Goal: Check status: Verify the current state of an ongoing process or item

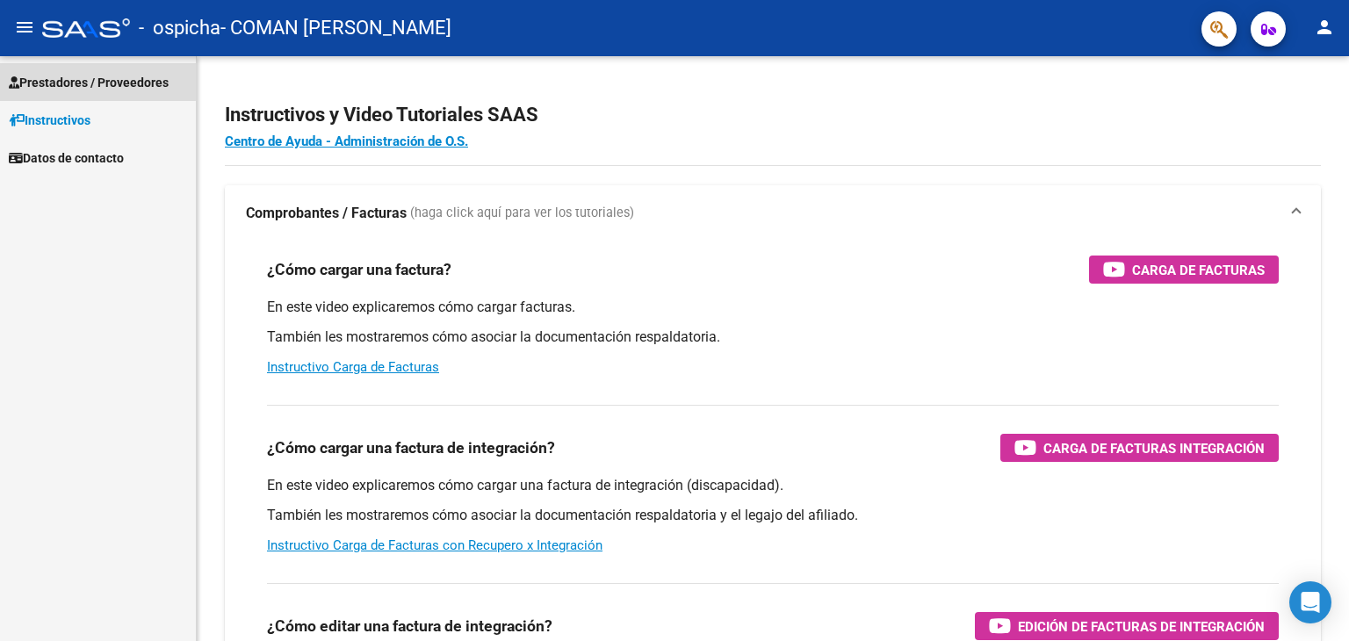
click at [68, 75] on span "Prestadores / Proveedores" at bounding box center [89, 82] width 160 height 19
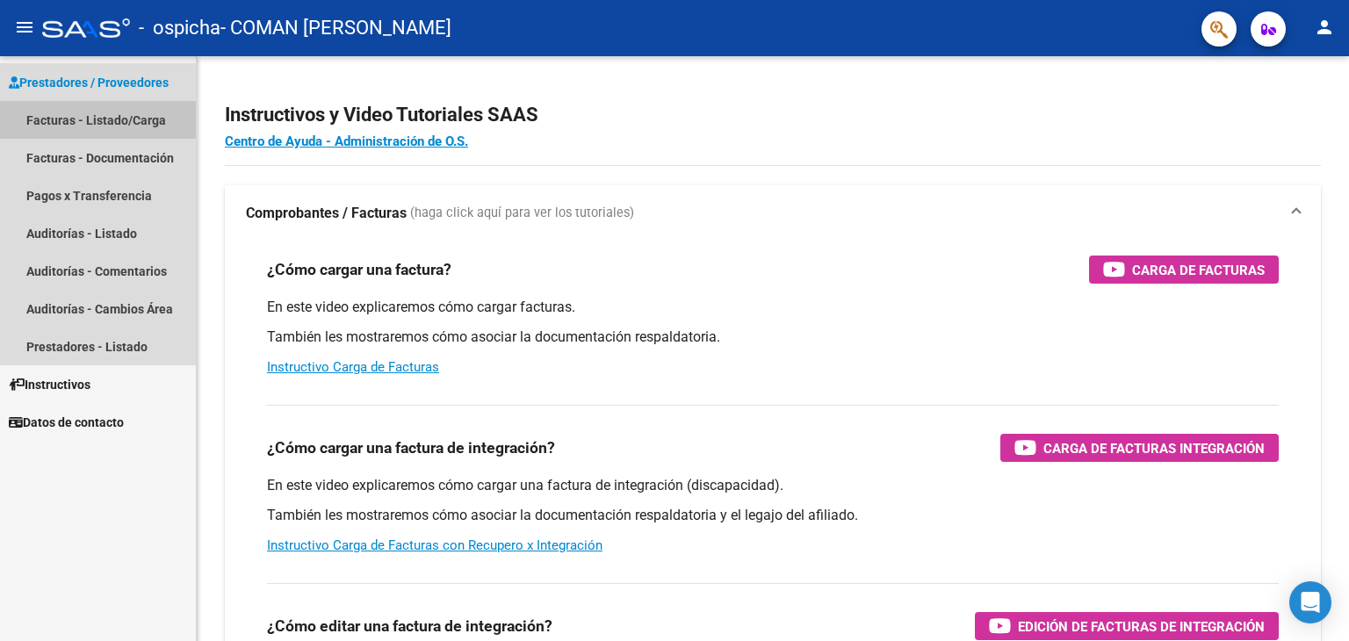
click at [165, 130] on link "Facturas - Listado/Carga" at bounding box center [98, 120] width 196 height 38
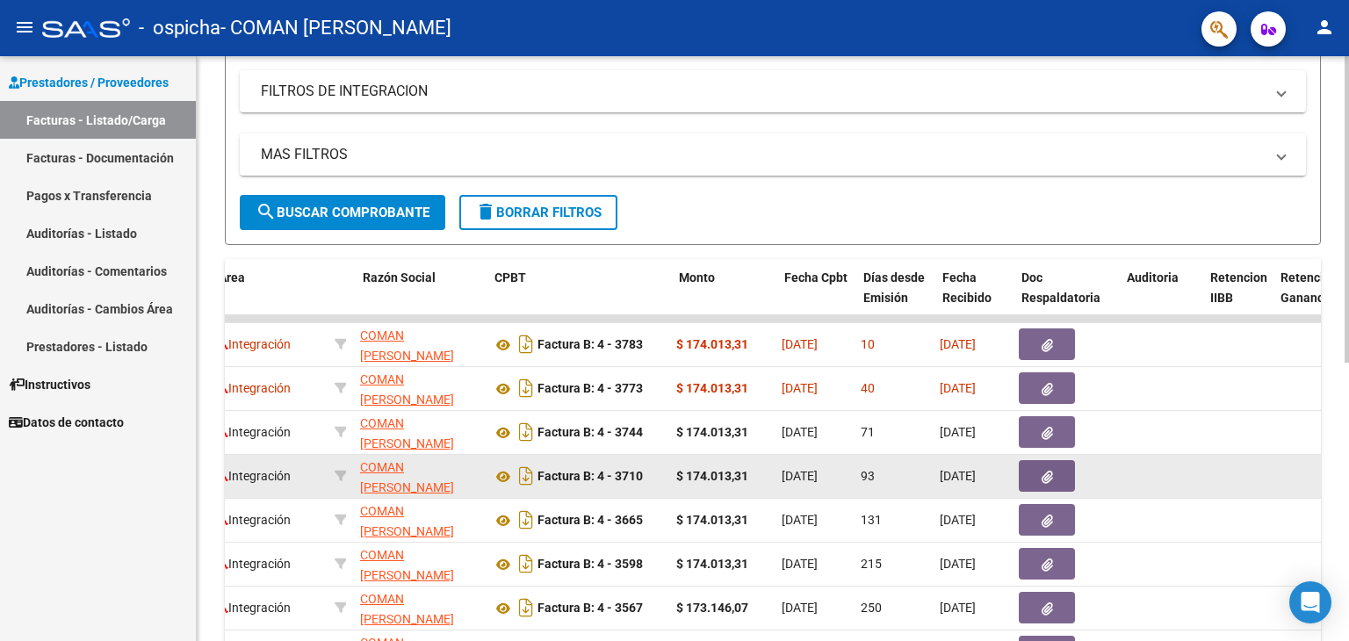
scroll to position [0, 358]
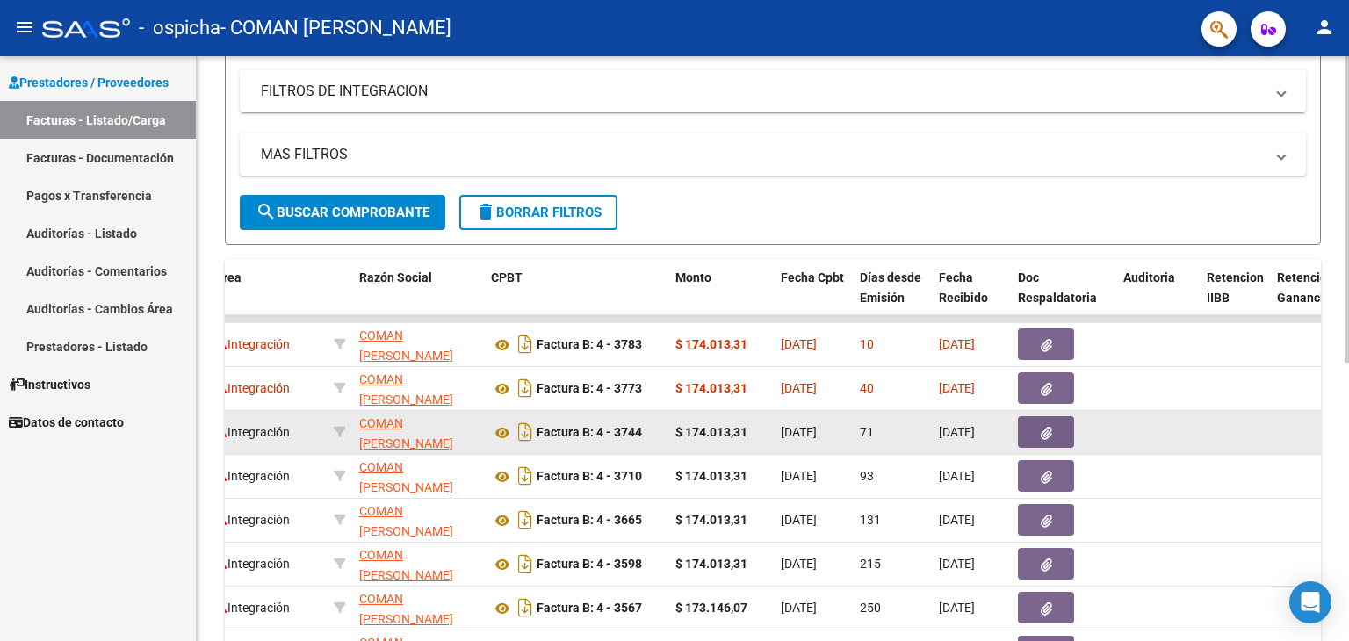
click at [1060, 431] on button "button" at bounding box center [1046, 432] width 56 height 32
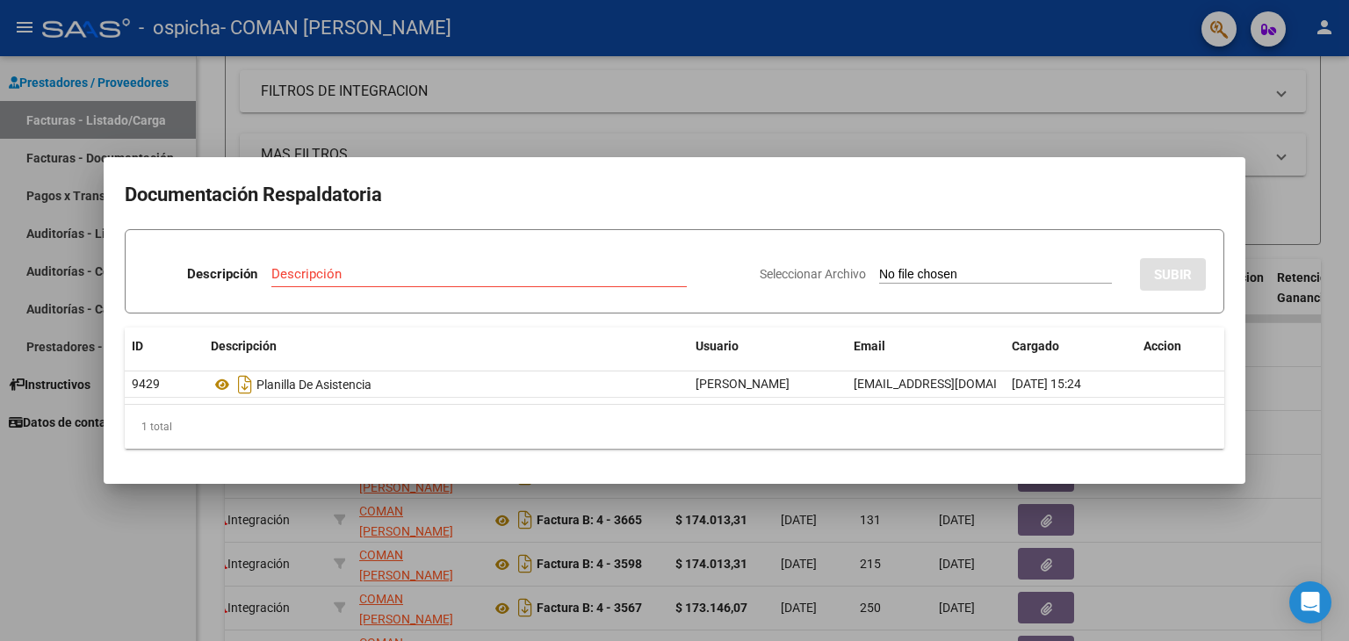
click at [1271, 471] on div at bounding box center [674, 320] width 1349 height 641
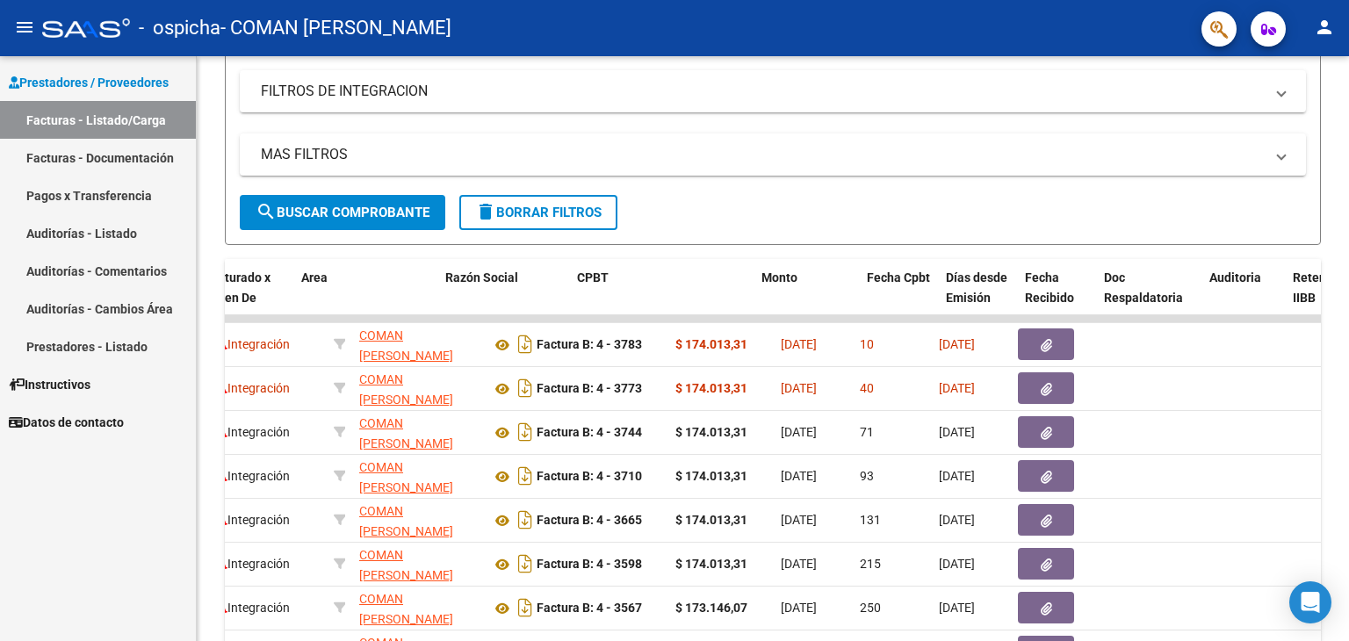
scroll to position [0, 0]
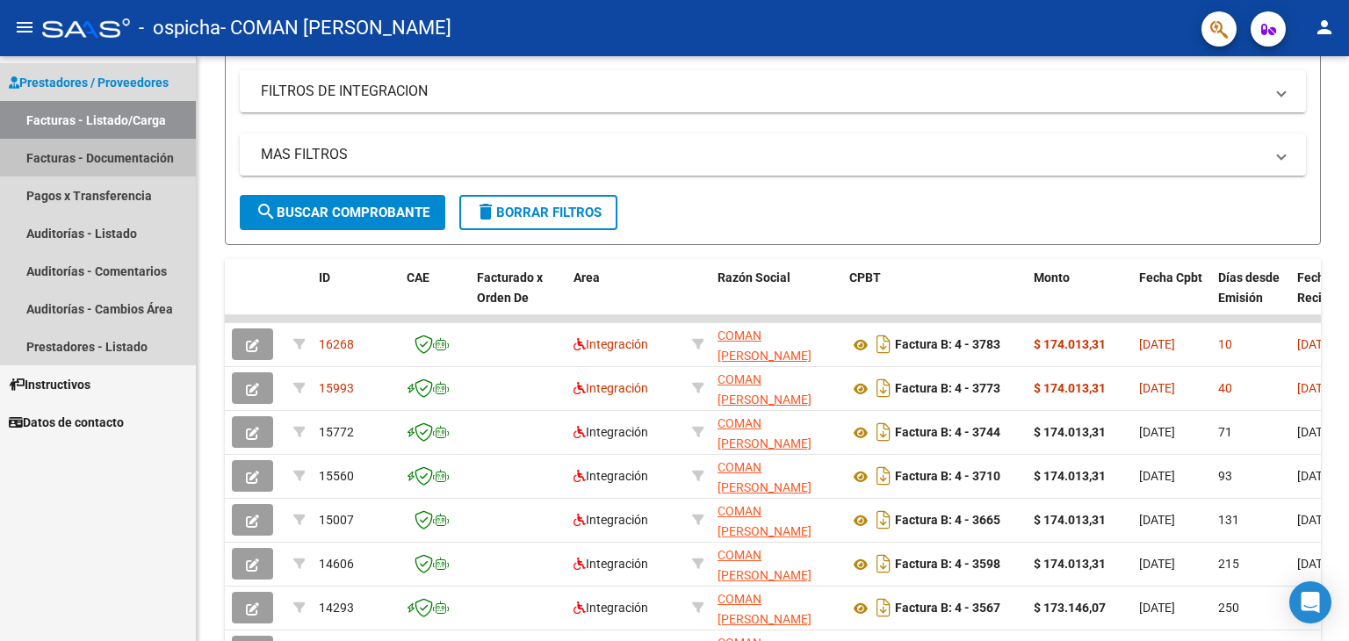
click at [151, 162] on link "Facturas - Documentación" at bounding box center [98, 158] width 196 height 38
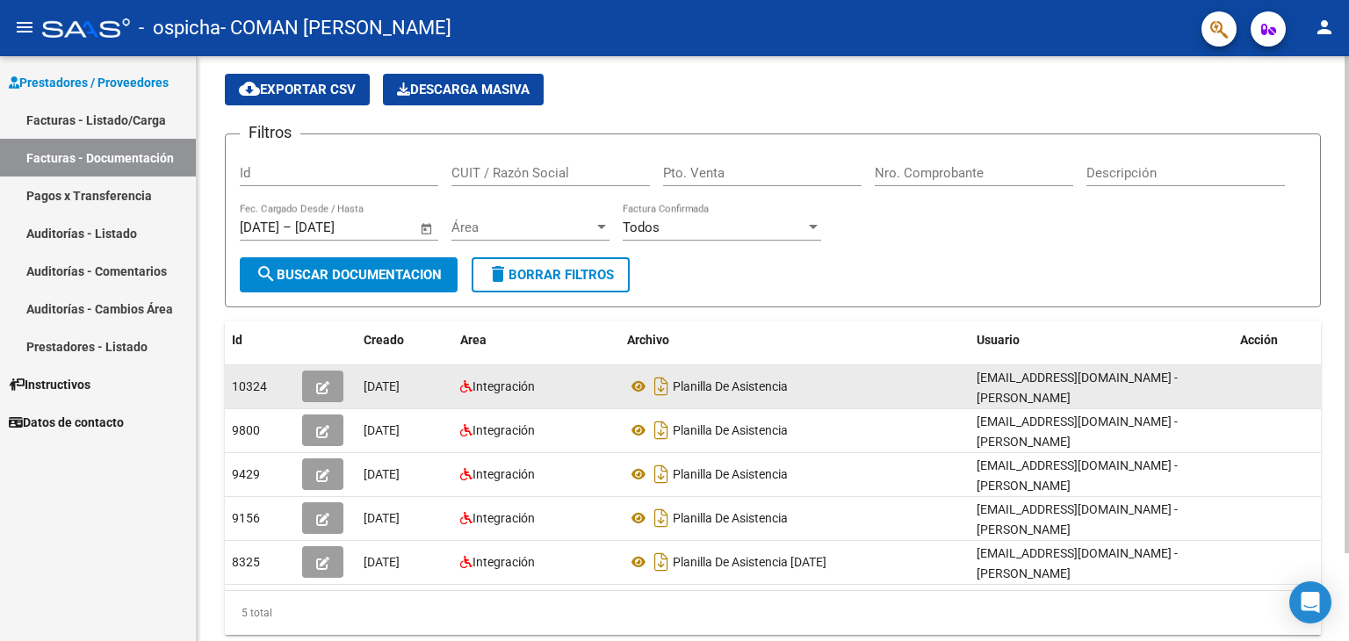
scroll to position [59, 0]
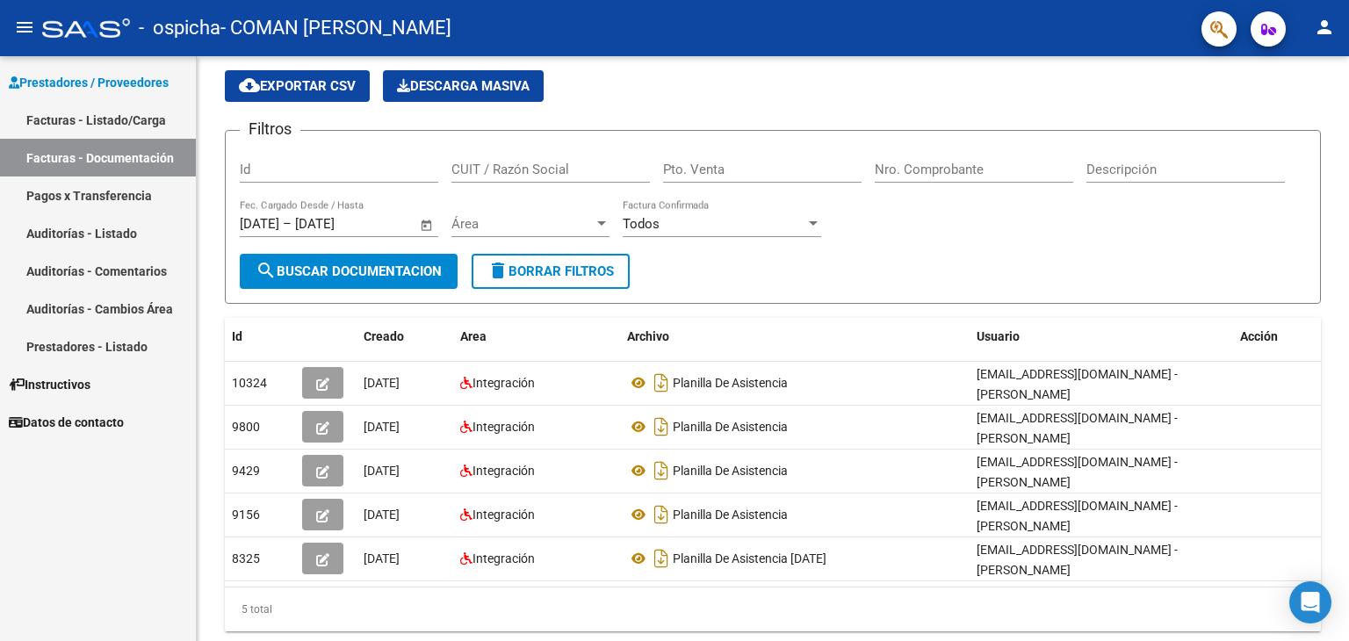
click at [124, 186] on link "Pagos x Transferencia" at bounding box center [98, 196] width 196 height 38
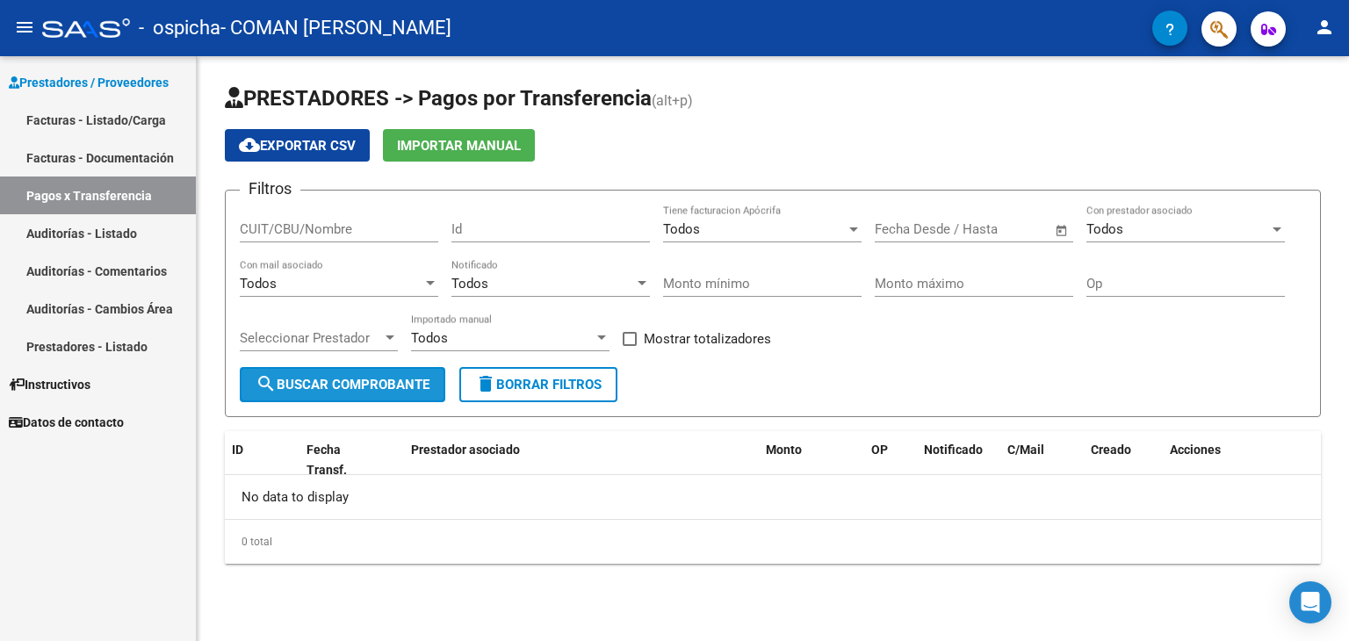
click at [386, 378] on span "search Buscar Comprobante" at bounding box center [343, 385] width 174 height 16
click at [1052, 240] on span "Open calendar" at bounding box center [1062, 230] width 42 height 42
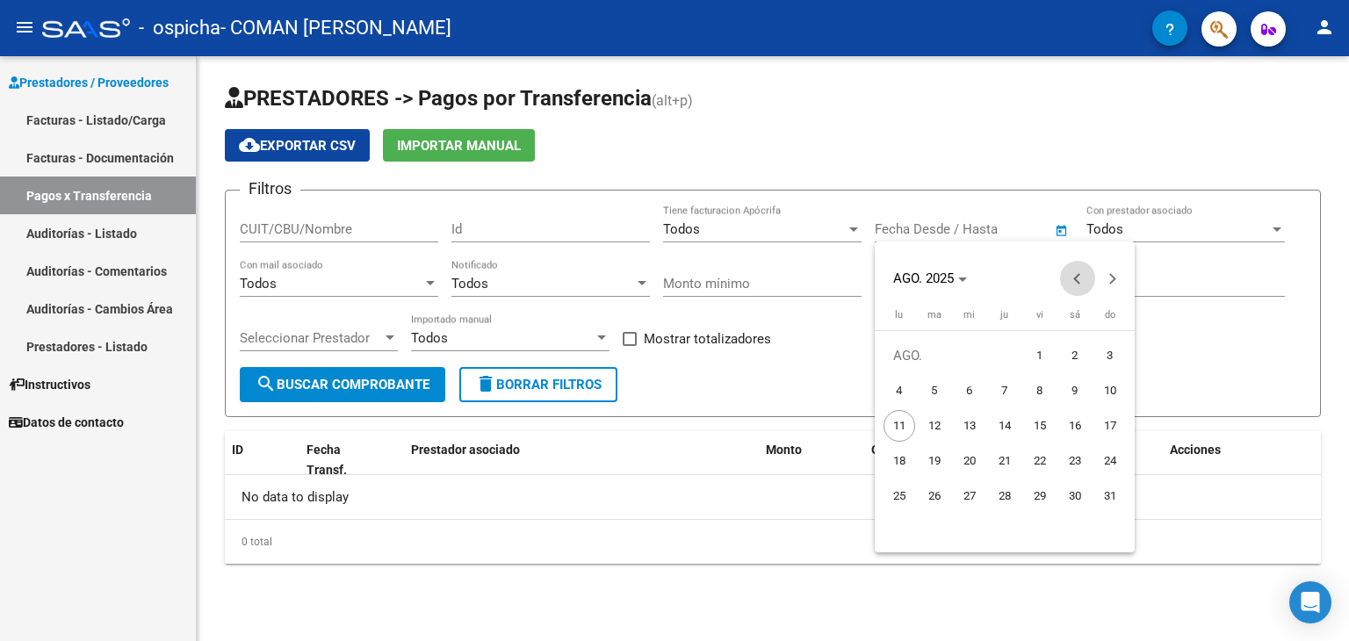
click at [1073, 280] on span "Previous month" at bounding box center [1077, 278] width 35 height 35
click at [944, 401] on span "1" at bounding box center [935, 391] width 32 height 32
type input "[DATE]"
click at [1111, 278] on button "Next month" at bounding box center [1112, 278] width 35 height 35
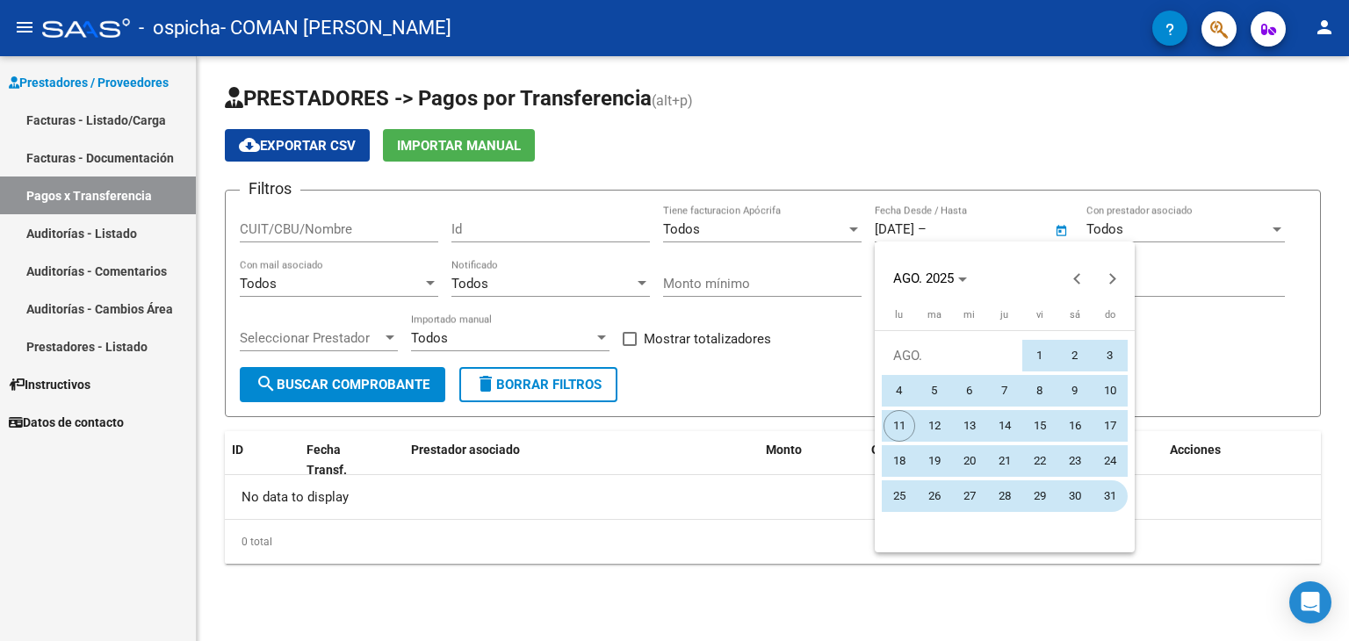
click at [1109, 508] on span "31" at bounding box center [1110, 496] width 32 height 32
type input "[DATE]"
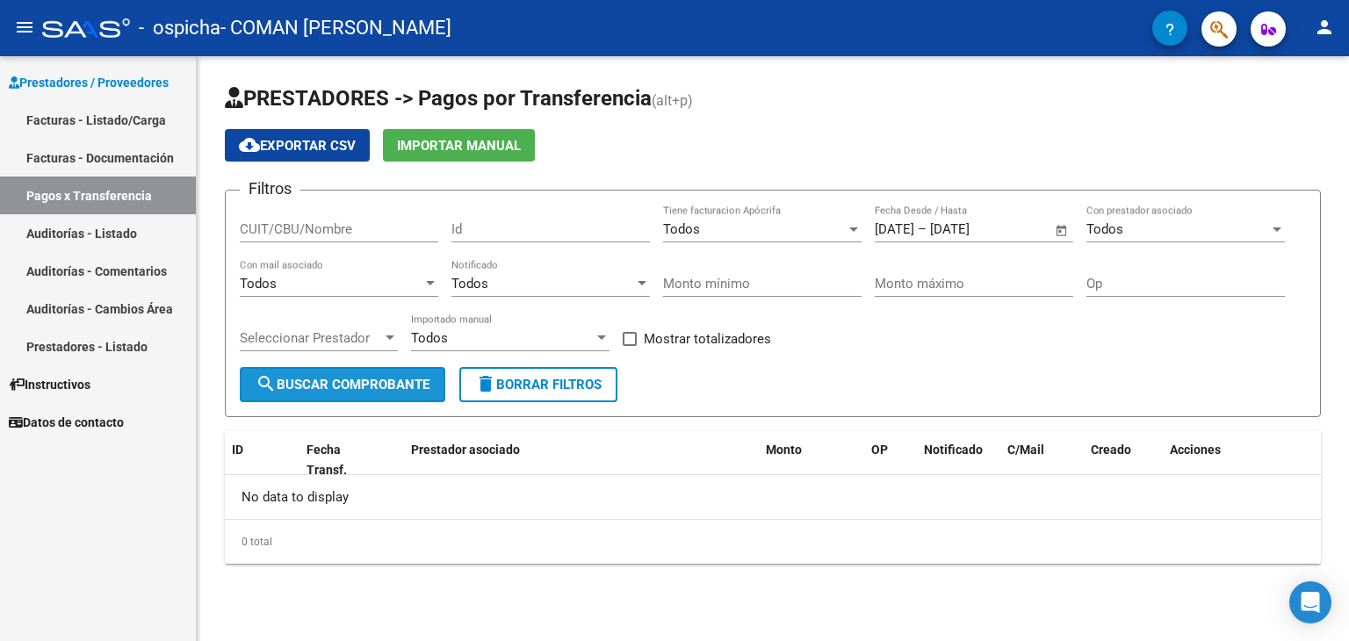
click at [348, 389] on span "search Buscar Comprobante" at bounding box center [343, 385] width 174 height 16
click at [344, 234] on input "CUIT/CBU/Nombre" at bounding box center [339, 229] width 198 height 16
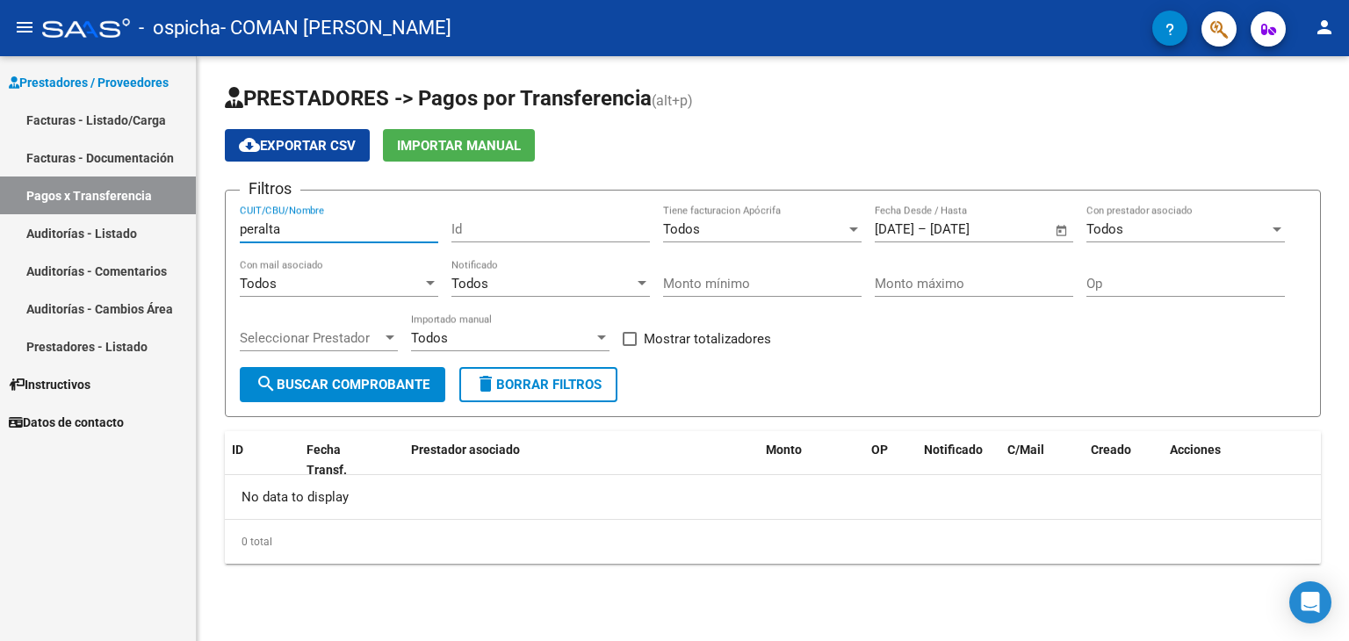
type input "peralta"
click at [102, 212] on link "Pagos x Transferencia" at bounding box center [98, 196] width 196 height 38
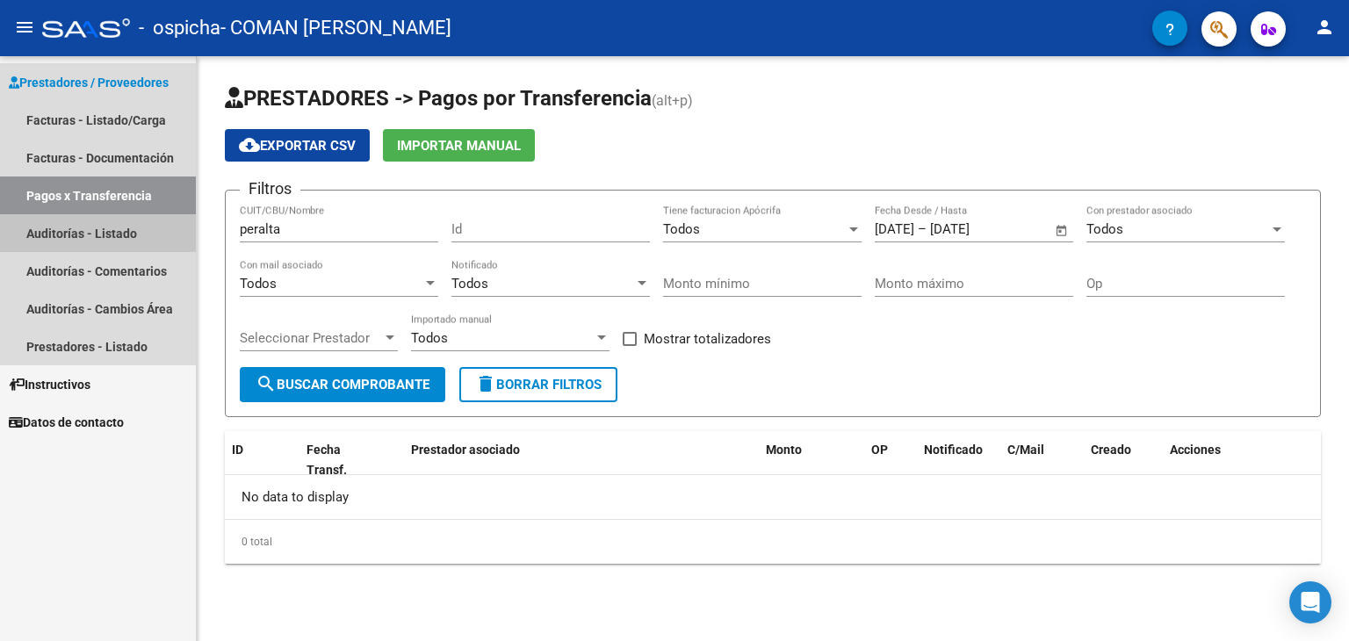
click at [97, 229] on link "Auditorías - Listado" at bounding box center [98, 233] width 196 height 38
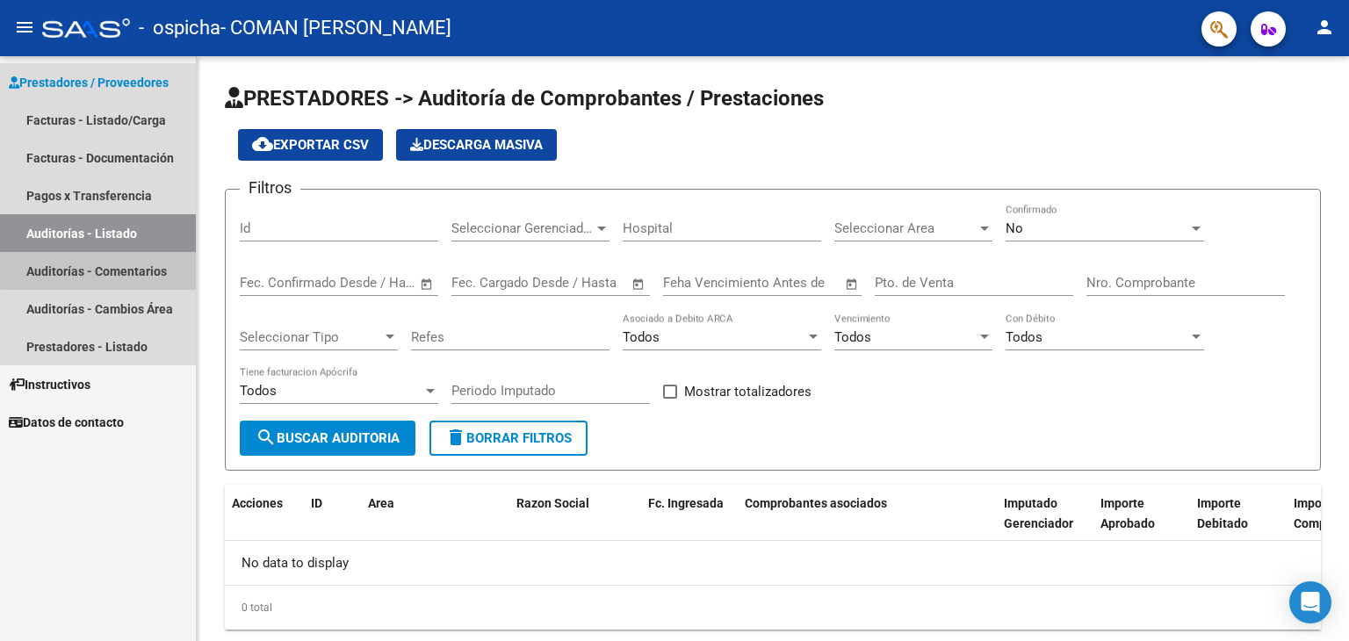
click at [130, 256] on link "Auditorías - Comentarios" at bounding box center [98, 271] width 196 height 38
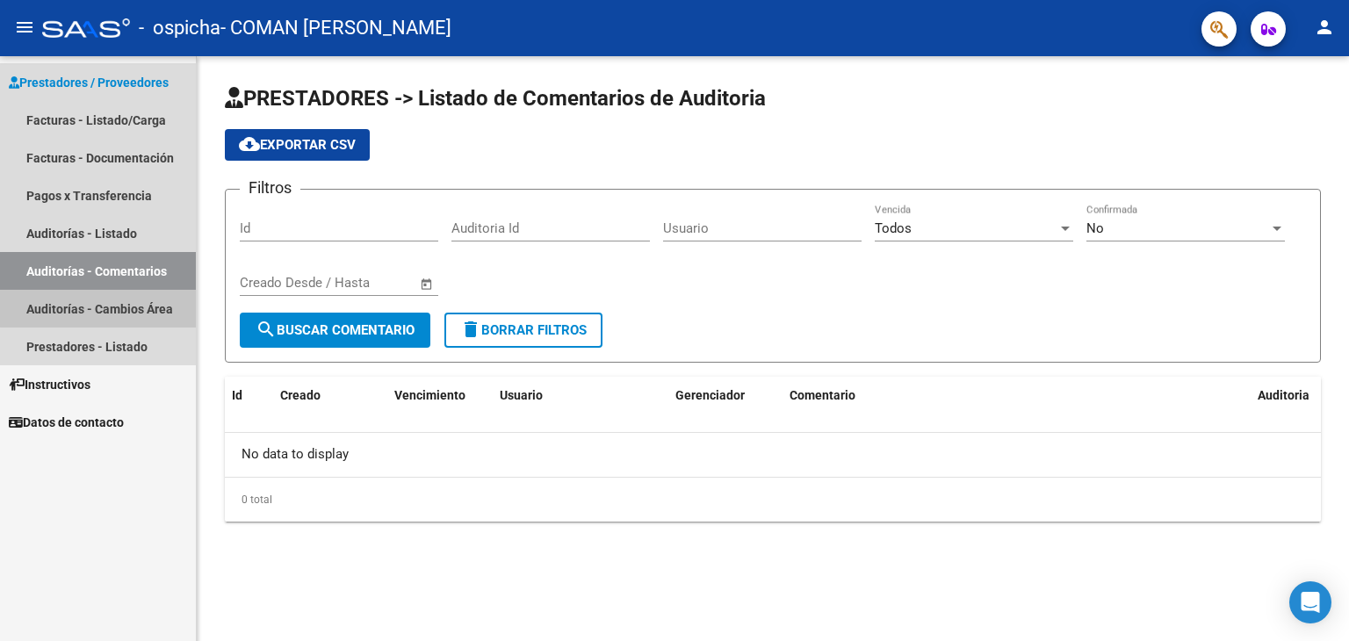
click at [112, 290] on link "Auditorías - Cambios Área" at bounding box center [98, 309] width 196 height 38
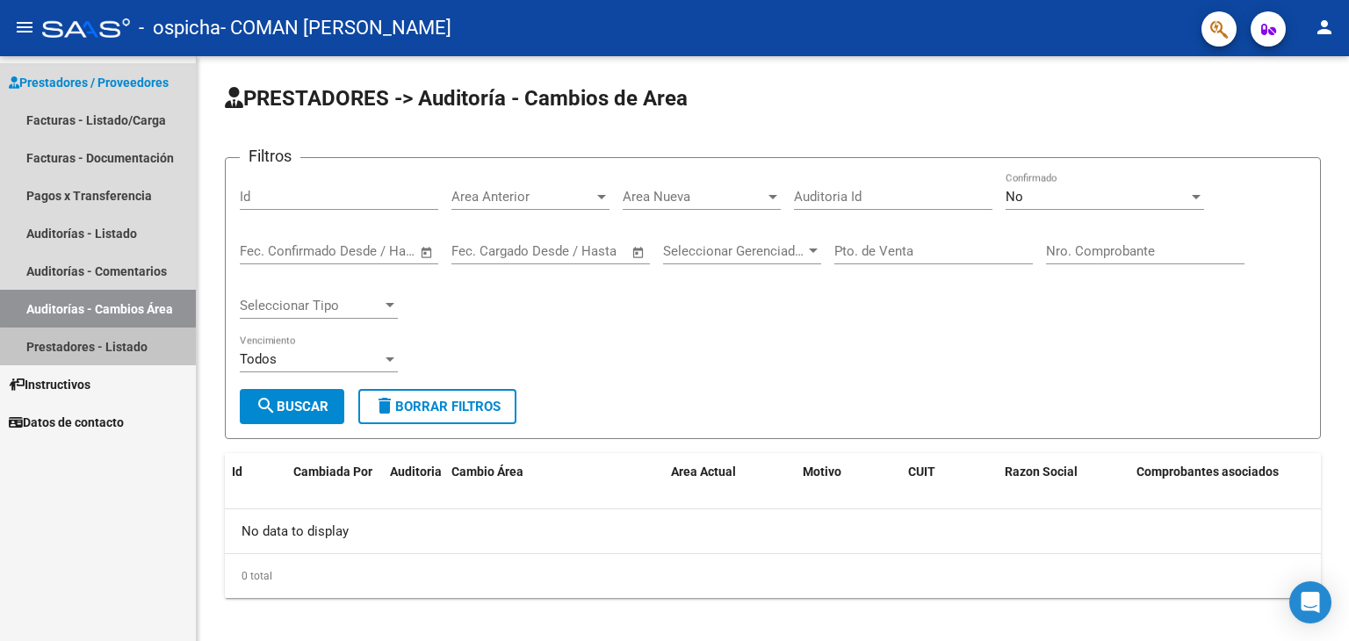
click at [105, 352] on link "Prestadores - Listado" at bounding box center [98, 347] width 196 height 38
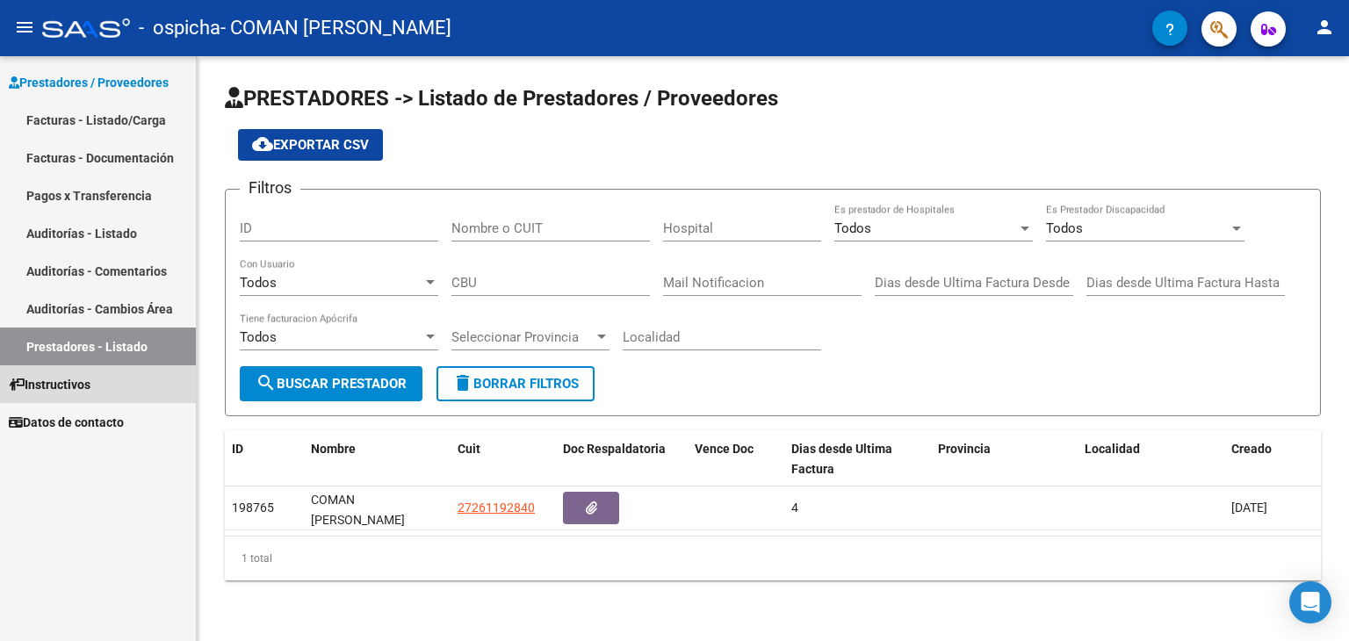
click at [89, 391] on span "Instructivos" at bounding box center [50, 384] width 82 height 19
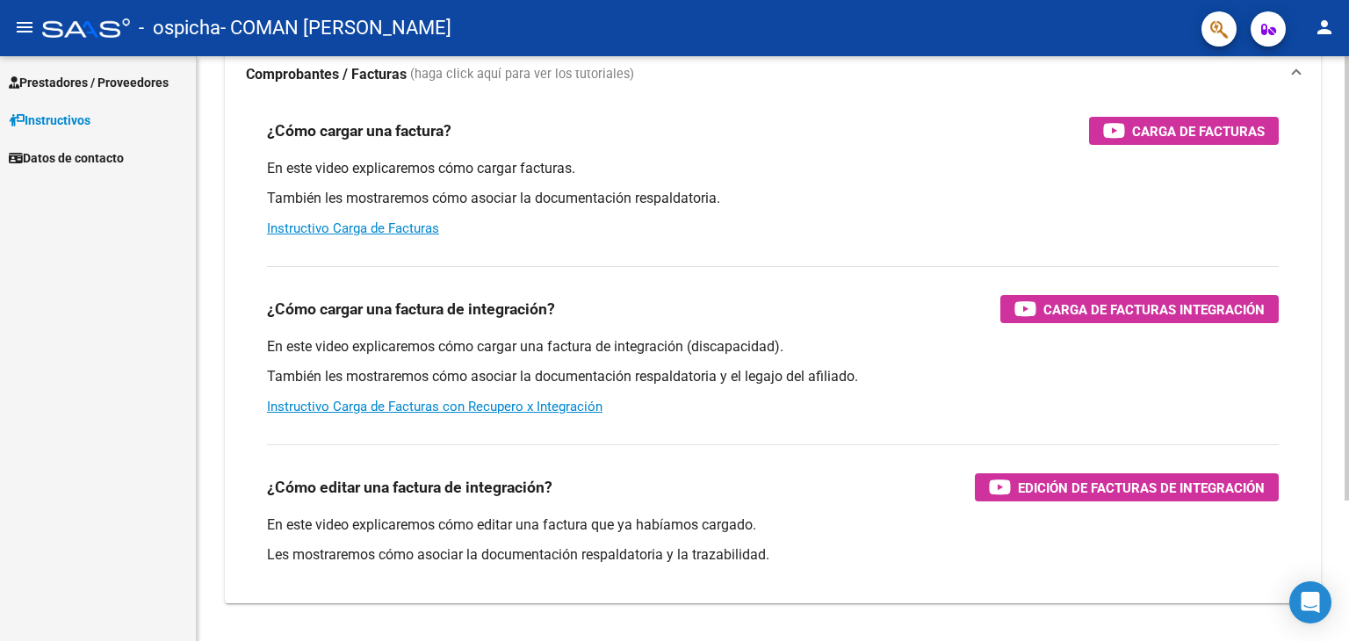
scroll to position [185, 0]
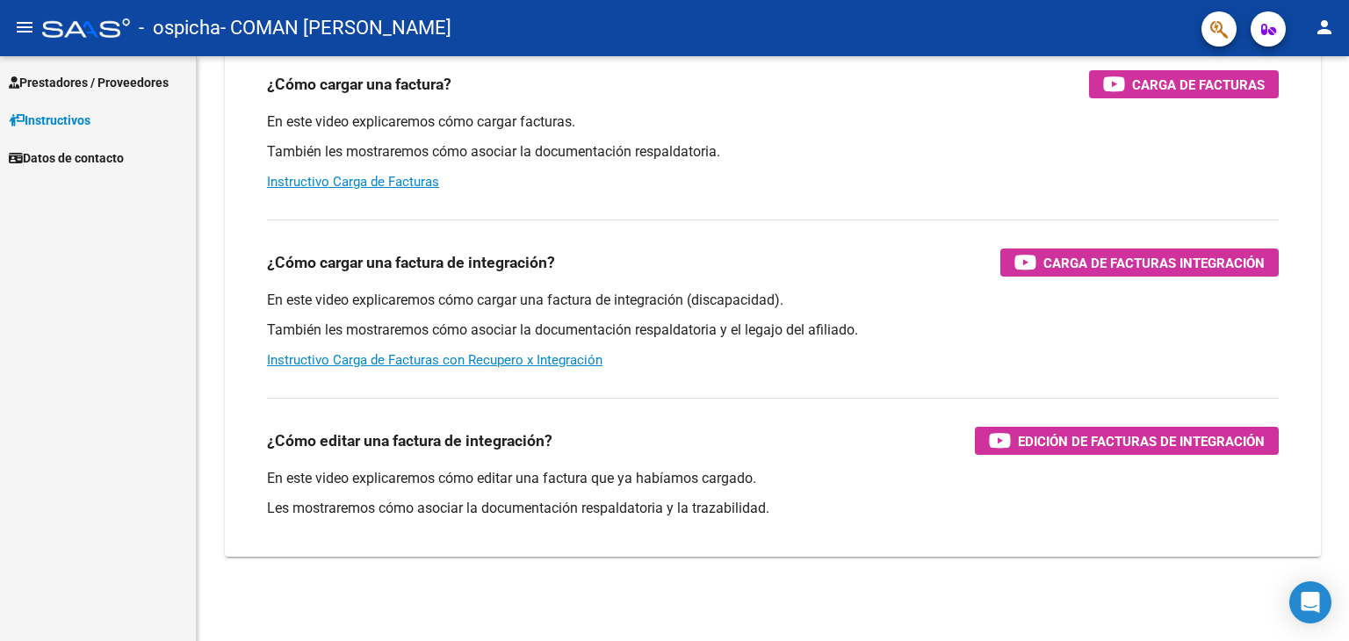
click at [47, 20] on div at bounding box center [86, 27] width 88 height 19
click at [105, 76] on span "Prestadores / Proveedores" at bounding box center [89, 82] width 160 height 19
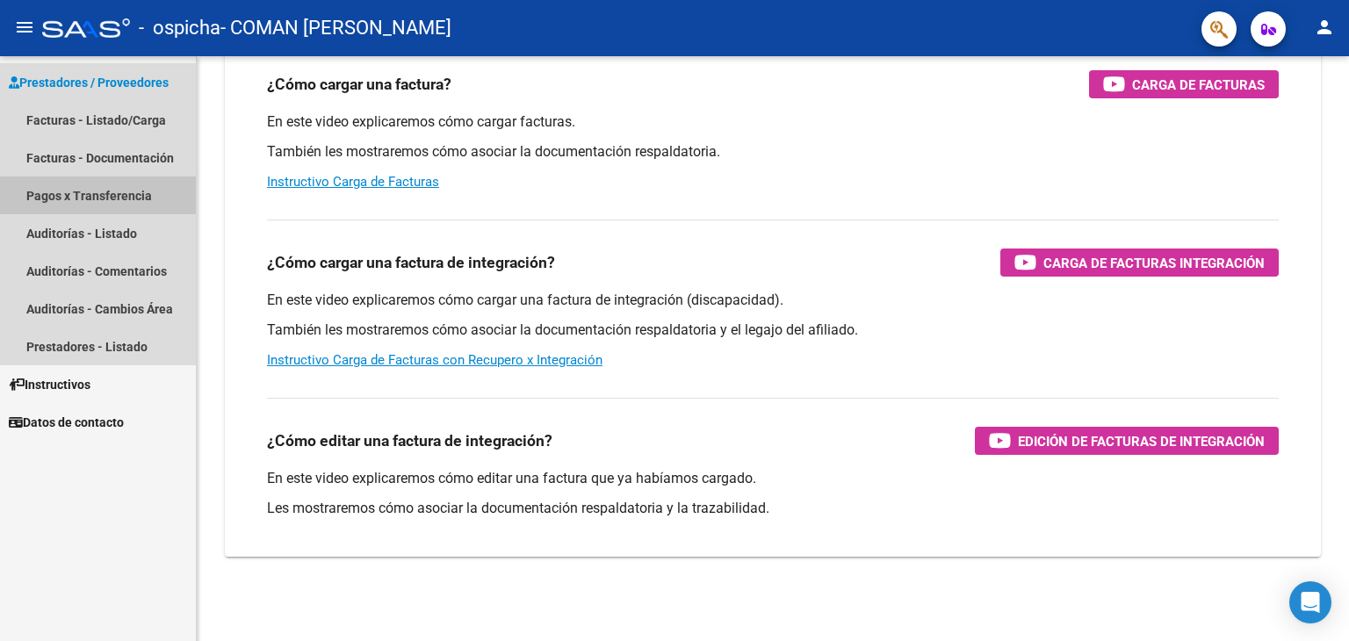
click at [85, 204] on link "Pagos x Transferencia" at bounding box center [98, 196] width 196 height 38
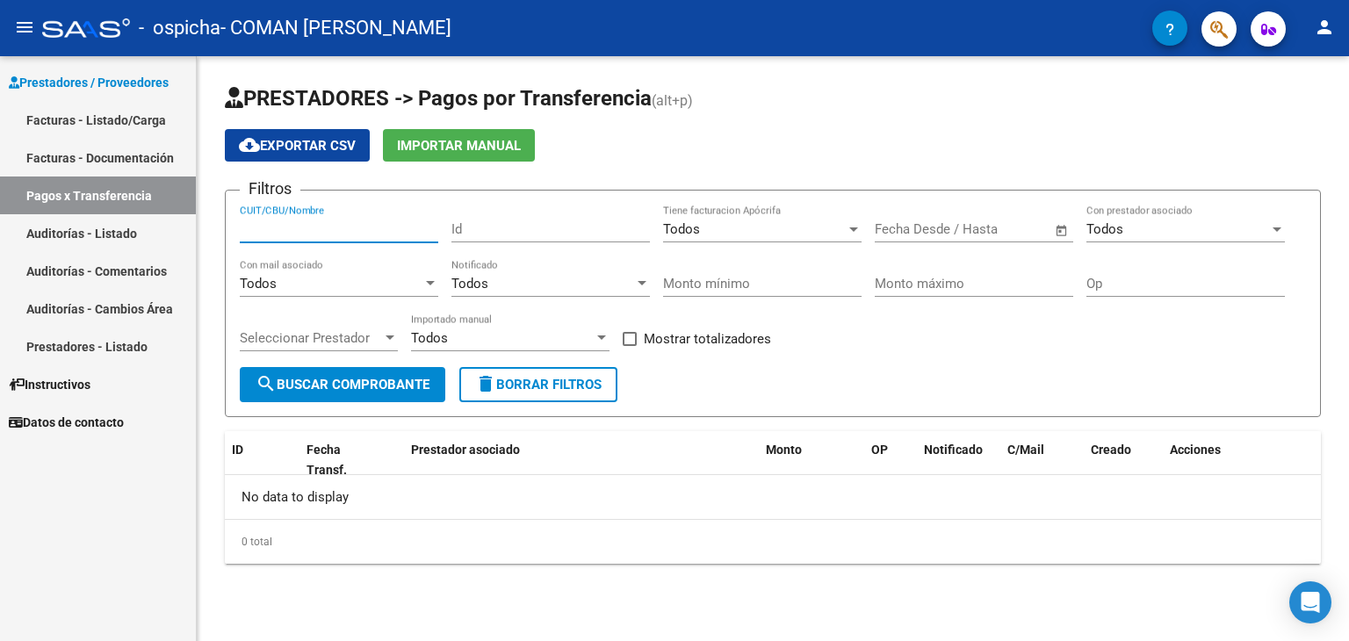
click at [370, 223] on input "CUIT/CBU/Nombre" at bounding box center [339, 229] width 198 height 16
type input "[PERSON_NAME]"
